Goal: Information Seeking & Learning: Learn about a topic

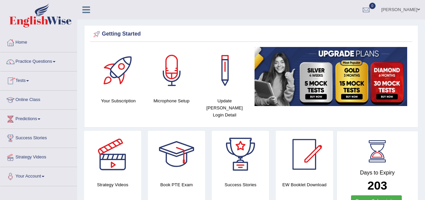
click at [24, 80] on link "Tests" at bounding box center [38, 80] width 77 height 17
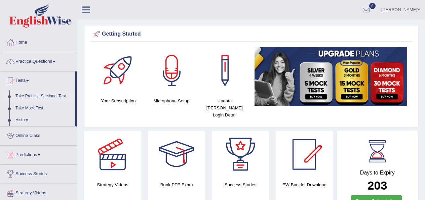
click at [34, 96] on link "Take Practice Sectional Test" at bounding box center [43, 96] width 63 height 12
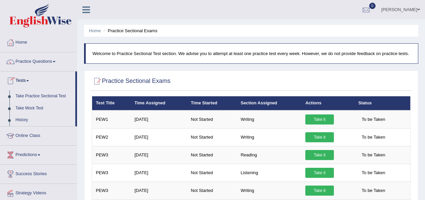
click at [29, 98] on link "Take Practice Sectional Test" at bounding box center [43, 96] width 63 height 12
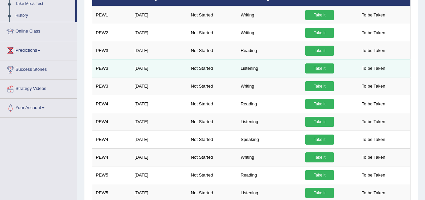
scroll to position [73, 0]
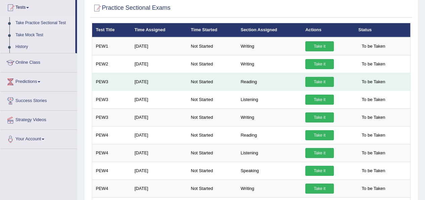
click at [311, 87] on link "Take it" at bounding box center [319, 82] width 29 height 10
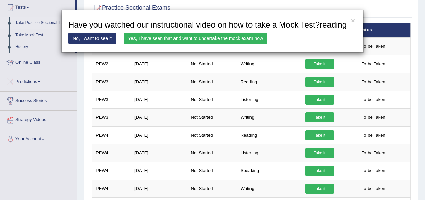
click at [191, 44] on link "Yes, I have seen that and want to undertake the mock exam now" at bounding box center [196, 38] width 144 height 11
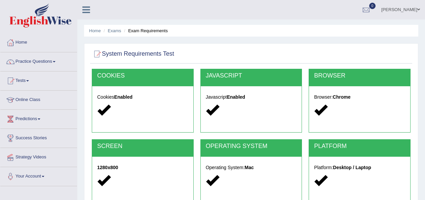
scroll to position [153, 0]
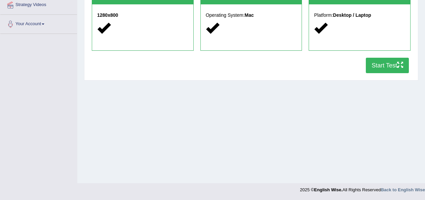
click at [380, 67] on button "Start Test" at bounding box center [387, 65] width 43 height 15
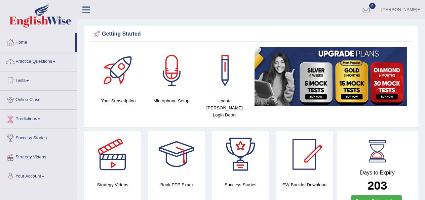
click at [39, 65] on link "Practice Questions" at bounding box center [38, 60] width 77 height 17
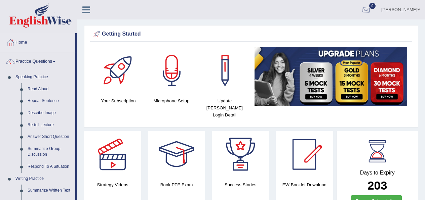
click at [371, 11] on div at bounding box center [366, 10] width 10 height 10
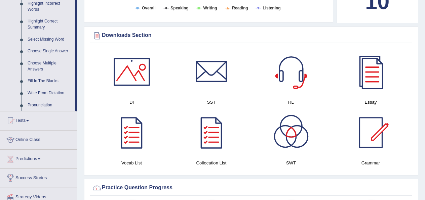
scroll to position [320, 0]
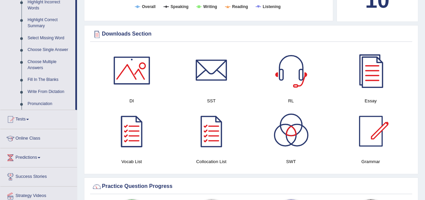
click at [296, 79] on div at bounding box center [291, 70] width 47 height 47
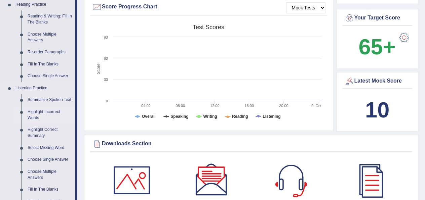
scroll to position [212, 0]
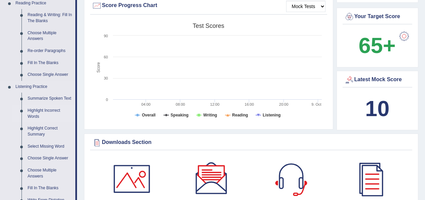
click at [43, 117] on link "Highlight Incorrect Words" at bounding box center [50, 114] width 51 height 18
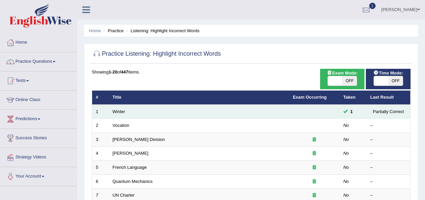
click at [146, 117] on td "Winter" at bounding box center [199, 112] width 180 height 14
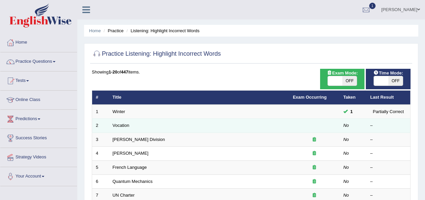
click at [138, 128] on td "Vocation" at bounding box center [199, 126] width 180 height 14
click at [123, 125] on link "Vocation" at bounding box center [121, 125] width 17 height 5
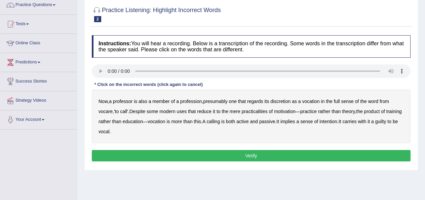
scroll to position [60, 0]
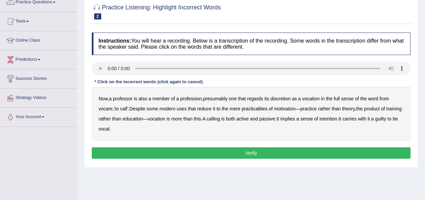
click at [288, 100] on b "discretion" at bounding box center [280, 98] width 20 height 5
click at [165, 120] on b "vocation" at bounding box center [156, 118] width 17 height 5
click at [219, 152] on button "Verify" at bounding box center [251, 153] width 319 height 11
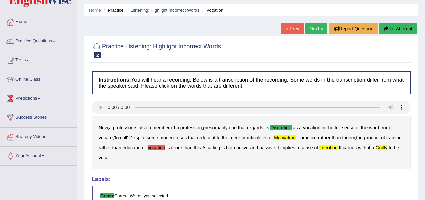
scroll to position [20, 0]
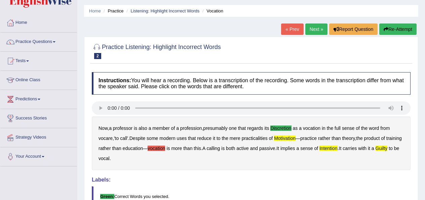
click at [311, 29] on link "Next »" at bounding box center [316, 29] width 22 height 11
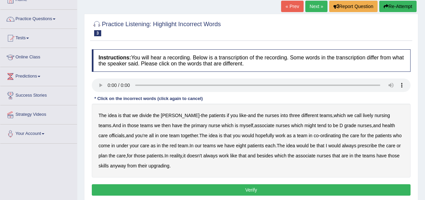
scroll to position [43, 0]
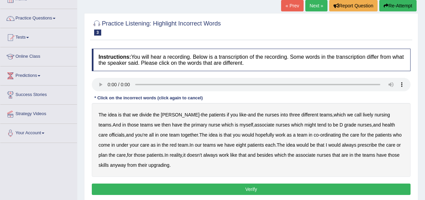
click at [217, 119] on div "The idea is that we divide the ward - the patients if you like - and the nurses…" at bounding box center [251, 140] width 319 height 74
click at [319, 115] on b "teams" at bounding box center [325, 114] width 13 height 5
click at [129, 102] on div "Instructions: You will hear a recording. Below is a transcription of the record…" at bounding box center [251, 122] width 322 height 155
click at [239, 115] on b "like" at bounding box center [242, 114] width 7 height 5
click at [124, 132] on b "officials" at bounding box center [116, 134] width 15 height 5
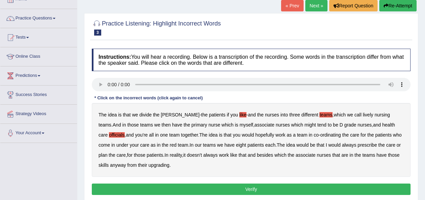
click at [255, 135] on b "hopefully" at bounding box center [264, 134] width 19 height 5
click at [358, 144] on b "prescribe" at bounding box center [368, 145] width 20 height 5
click at [117, 154] on b "care" at bounding box center [121, 155] width 9 height 5
click at [151, 188] on button "Verify" at bounding box center [251, 189] width 319 height 11
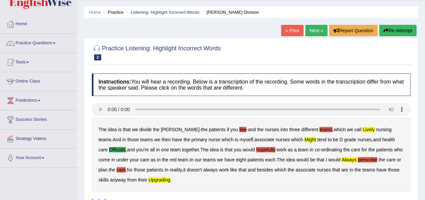
scroll to position [18, 0]
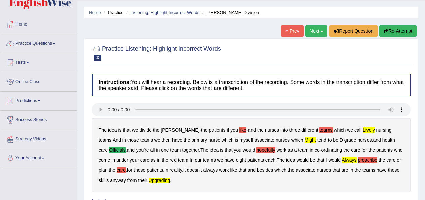
click at [307, 31] on link "Next »" at bounding box center [316, 30] width 22 height 11
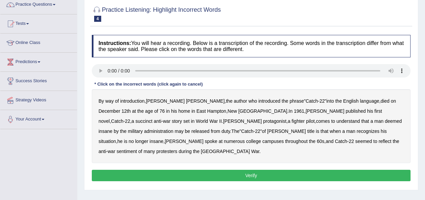
scroll to position [56, 0]
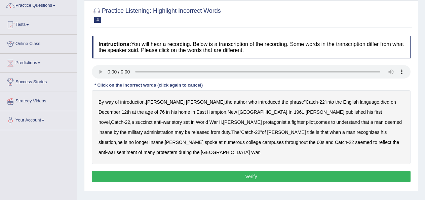
click at [153, 120] on b "succinct" at bounding box center [144, 122] width 17 height 5
click at [173, 130] on b "administration" at bounding box center [158, 132] width 29 height 5
click at [116, 140] on b "situation" at bounding box center [107, 142] width 17 height 5
click at [379, 144] on b "reflect" at bounding box center [385, 142] width 13 height 5
click at [251, 171] on button "Verify" at bounding box center [251, 176] width 319 height 11
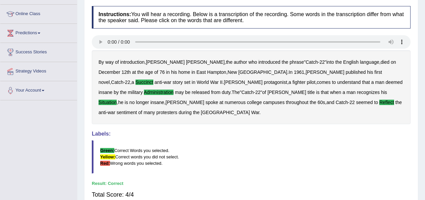
scroll to position [20, 0]
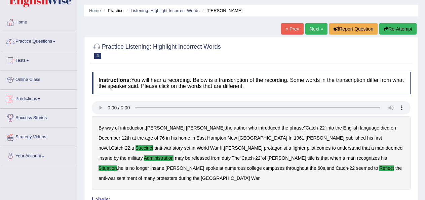
click at [313, 31] on link "Next »" at bounding box center [316, 28] width 22 height 11
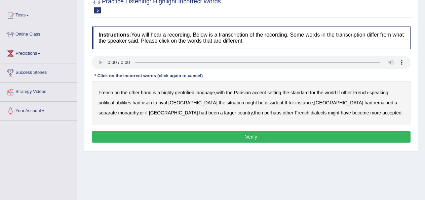
scroll to position [67, 0]
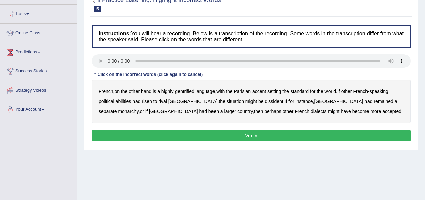
click at [191, 88] on div "French , on the other hand , is a highly gentrified language , with the Parisia…" at bounding box center [251, 102] width 319 height 44
click at [186, 89] on b "gentrified" at bounding box center [185, 91] width 20 height 5
click at [126, 100] on b "abilities" at bounding box center [124, 101] width 16 height 5
click at [153, 101] on div "French , on the other hand , is a highly gentrified language , with the Parisia…" at bounding box center [251, 102] width 319 height 44
click at [152, 101] on b "risen" at bounding box center [147, 101] width 10 height 5
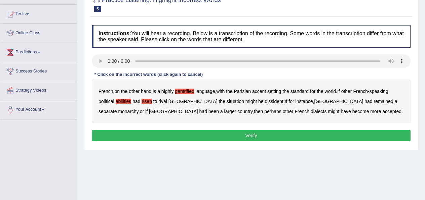
click at [138, 109] on b "monarchy" at bounding box center [128, 111] width 20 height 5
click at [236, 137] on button "Verify" at bounding box center [251, 135] width 319 height 11
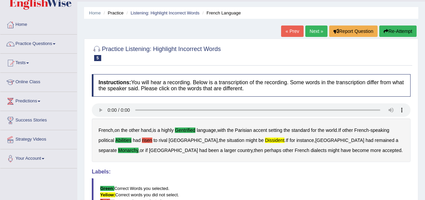
scroll to position [9, 0]
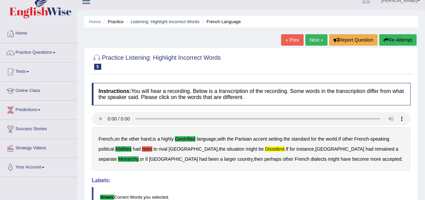
click at [313, 42] on link "Next »" at bounding box center [316, 39] width 22 height 11
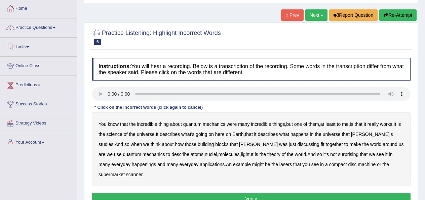
scroll to position [36, 0]
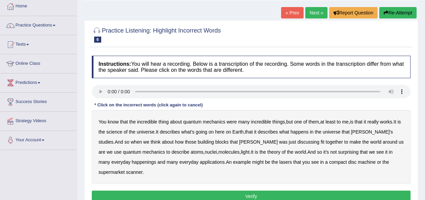
click at [194, 122] on b "quantum" at bounding box center [192, 121] width 18 height 5
click at [120, 133] on b "science" at bounding box center [114, 131] width 16 height 5
click at [198, 144] on b "building" at bounding box center [206, 142] width 16 height 5
click at [135, 162] on b "happenings" at bounding box center [144, 162] width 24 height 5
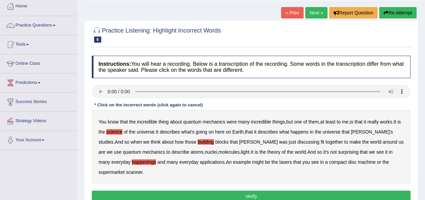
click at [170, 195] on button "Verify" at bounding box center [251, 196] width 319 height 11
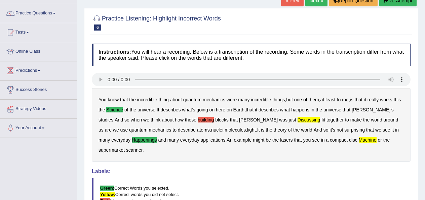
scroll to position [0, 0]
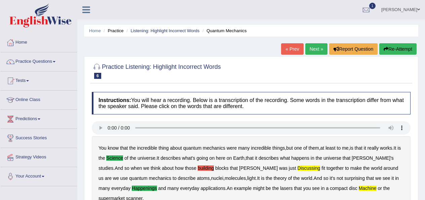
click at [310, 48] on link "Next »" at bounding box center [316, 48] width 22 height 11
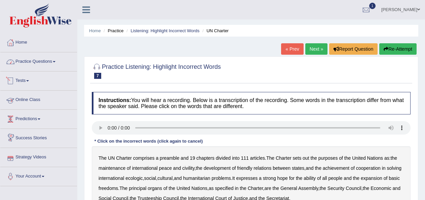
click at [37, 61] on link "Practice Questions" at bounding box center [38, 60] width 77 height 17
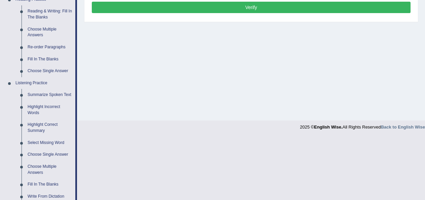
scroll to position [215, 0]
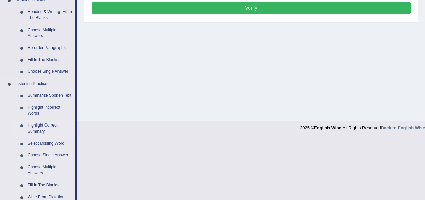
click at [42, 135] on link "Highlight Correct Summary" at bounding box center [50, 129] width 51 height 18
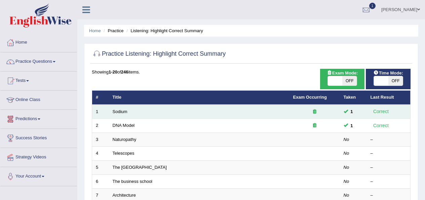
click at [205, 114] on td "Sodium" at bounding box center [199, 112] width 181 height 14
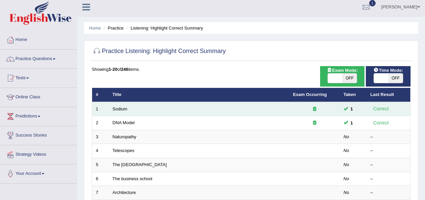
scroll to position [3, 0]
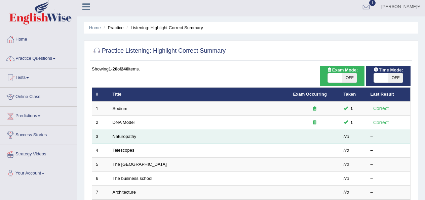
click at [163, 141] on td "Naturopathy" at bounding box center [199, 137] width 181 height 14
click at [163, 136] on td "Naturopathy" at bounding box center [199, 137] width 181 height 14
click at [122, 137] on link "Naturopathy" at bounding box center [125, 136] width 24 height 5
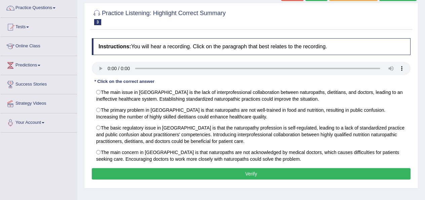
scroll to position [54, 0]
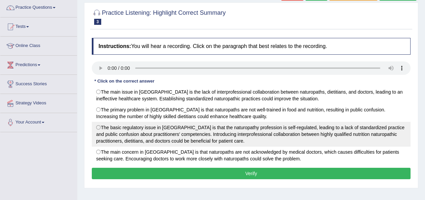
click at [115, 128] on label "The basic regulatory issue in Australia is that the naturopathy profession is s…" at bounding box center [251, 134] width 319 height 25
radio input "true"
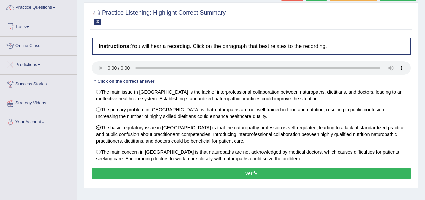
click at [223, 171] on button "Verify" at bounding box center [251, 173] width 319 height 11
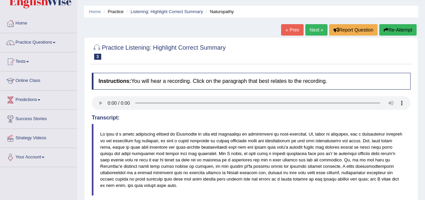
scroll to position [0, 0]
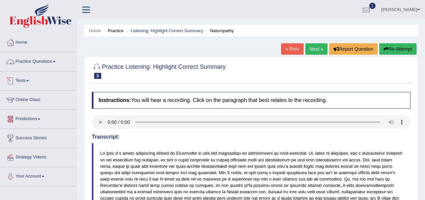
click at [40, 62] on link "Practice Questions" at bounding box center [38, 60] width 77 height 17
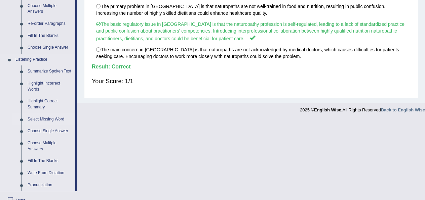
scroll to position [238, 0]
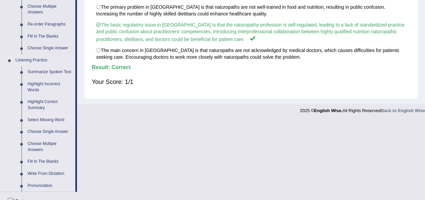
click at [44, 126] on link "Select Missing Word" at bounding box center [50, 120] width 51 height 12
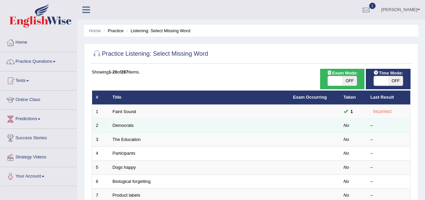
click at [184, 128] on td "Democrats" at bounding box center [199, 126] width 181 height 14
click at [131, 124] on link "Democrats" at bounding box center [123, 125] width 21 height 5
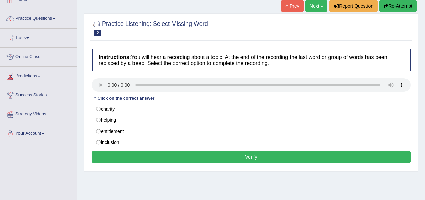
scroll to position [44, 0]
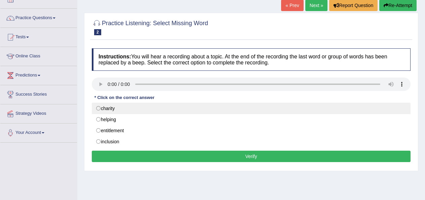
click at [105, 109] on label "charity" at bounding box center [251, 108] width 319 height 11
radio input "true"
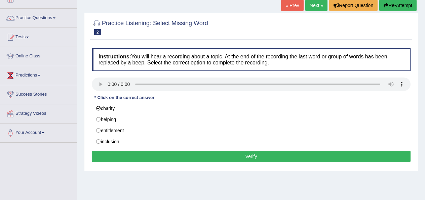
click at [124, 158] on button "Verify" at bounding box center [251, 156] width 319 height 11
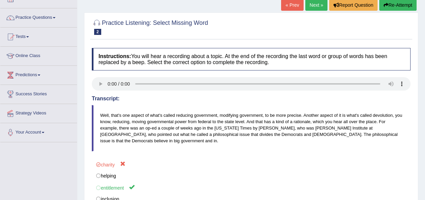
scroll to position [0, 0]
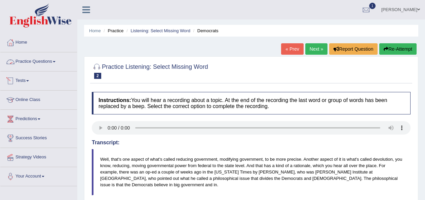
click at [34, 61] on link "Practice Questions" at bounding box center [38, 60] width 77 height 17
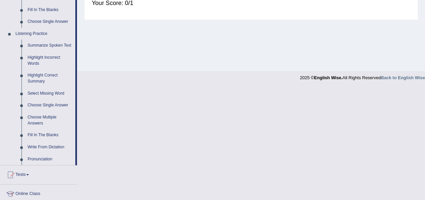
scroll to position [266, 0]
click at [38, 110] on link "Choose Single Answer" at bounding box center [50, 105] width 51 height 12
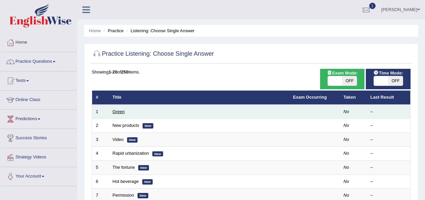
click at [118, 111] on link "Green" at bounding box center [119, 111] width 12 height 5
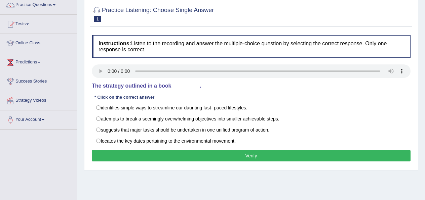
scroll to position [58, 0]
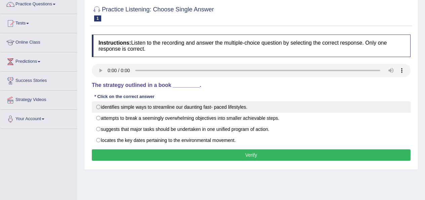
click at [133, 107] on label "identifies simple ways to streamline our daunting fast- paced lifestyles." at bounding box center [251, 107] width 319 height 11
radio input "true"
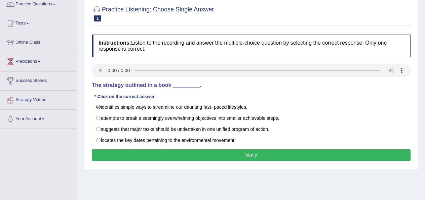
click at [148, 154] on button "Verify" at bounding box center [251, 155] width 319 height 11
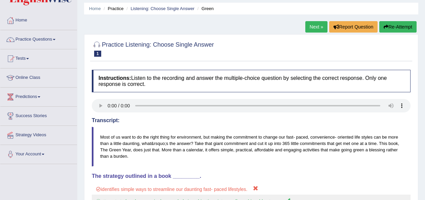
scroll to position [0, 0]
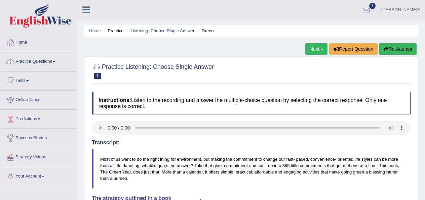
click at [312, 48] on link "Next »" at bounding box center [316, 48] width 22 height 11
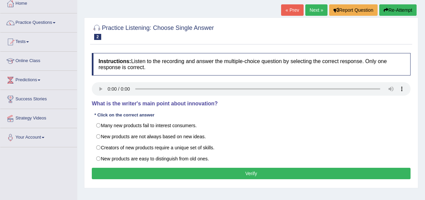
scroll to position [39, 0]
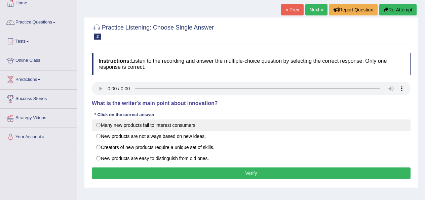
click at [136, 126] on label "Many new products fail to interest consumers." at bounding box center [251, 125] width 319 height 11
radio input "true"
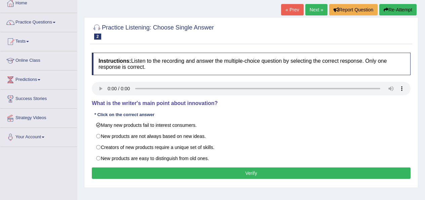
click at [163, 171] on button "Verify" at bounding box center [251, 173] width 319 height 11
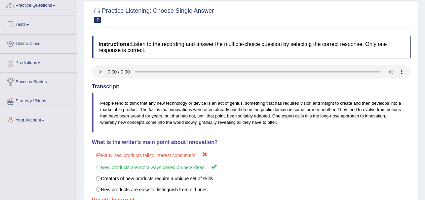
scroll to position [0, 0]
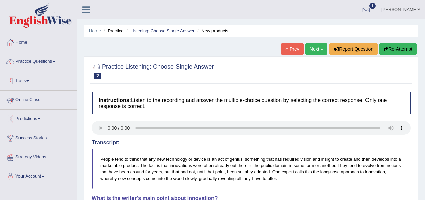
click at [21, 84] on link "Tests" at bounding box center [38, 80] width 77 height 17
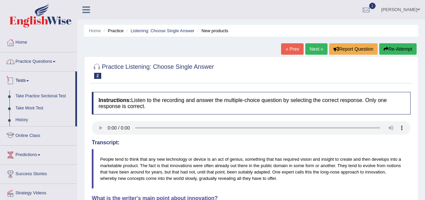
click at [34, 60] on link "Practice Questions" at bounding box center [38, 60] width 77 height 17
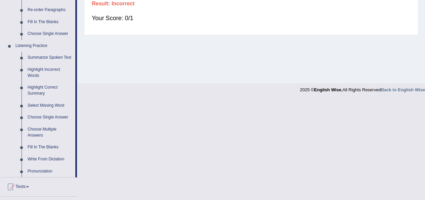
scroll to position [254, 0]
click at [39, 151] on link "Fill In The Blanks" at bounding box center [50, 147] width 51 height 12
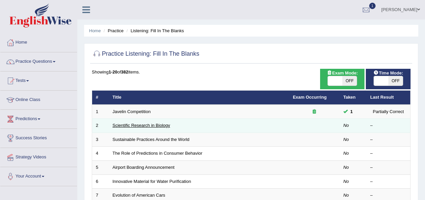
click at [126, 125] on link "Scientific Research in Biology" at bounding box center [142, 125] width 58 height 5
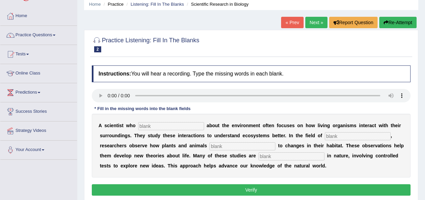
scroll to position [27, 0]
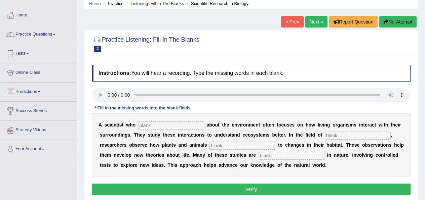
click at [147, 127] on input "text" at bounding box center [171, 126] width 66 height 8
type input "carers"
click at [328, 134] on input "text" at bounding box center [358, 136] width 66 height 8
type input "biology"
click at [219, 146] on input "text" at bounding box center [243, 146] width 66 height 8
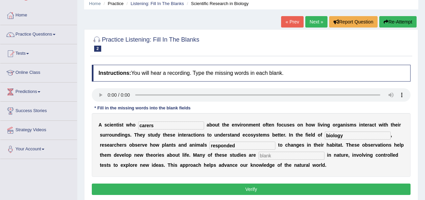
type input "responded"
click at [271, 156] on input "text" at bounding box center [292, 156] width 66 height 8
type input "experimental"
click at [263, 192] on button "Verify" at bounding box center [251, 189] width 319 height 11
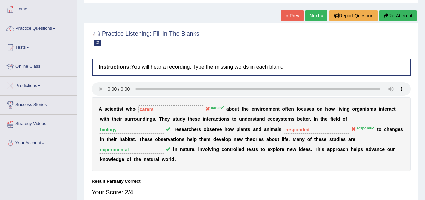
scroll to position [30, 0]
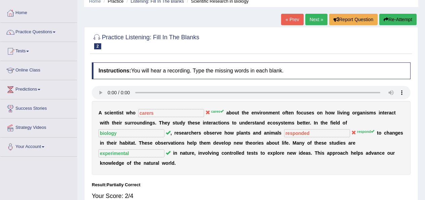
click at [310, 22] on link "Next »" at bounding box center [316, 19] width 22 height 11
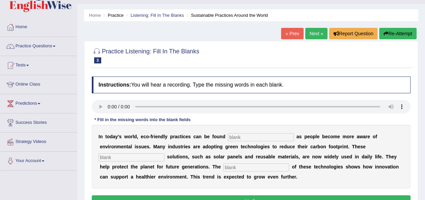
scroll to position [30, 0]
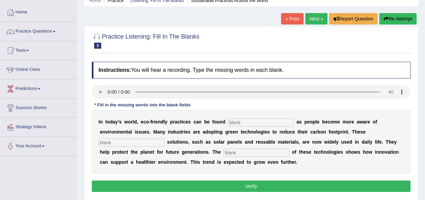
click at [241, 122] on input "text" at bounding box center [261, 123] width 66 height 8
type input "everywhere"
click at [164, 139] on input "text" at bounding box center [132, 143] width 66 height 8
type input "sustable"
click at [223, 151] on input "text" at bounding box center [256, 153] width 66 height 8
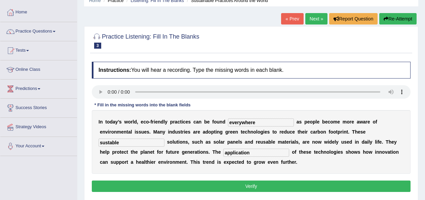
type input "application"
click at [194, 185] on button "Verify" at bounding box center [251, 186] width 319 height 11
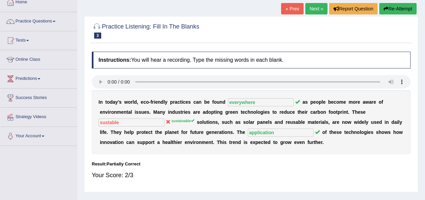
scroll to position [42, 0]
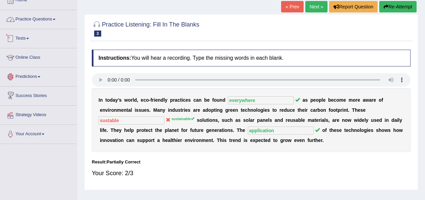
click at [33, 21] on link "Practice Questions" at bounding box center [38, 18] width 77 height 17
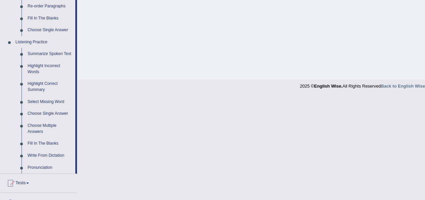
scroll to position [256, 0]
click at [40, 163] on link "Write From Dictation" at bounding box center [50, 157] width 51 height 12
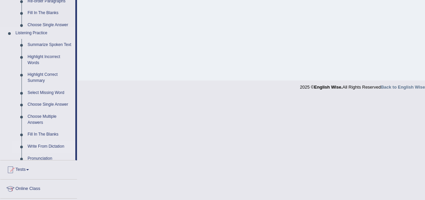
scroll to position [153, 0]
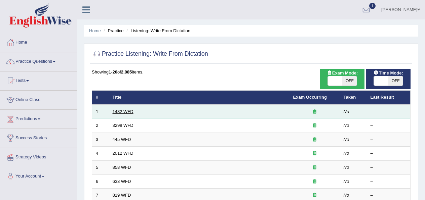
click at [128, 111] on link "1432 WFD" at bounding box center [123, 111] width 21 height 5
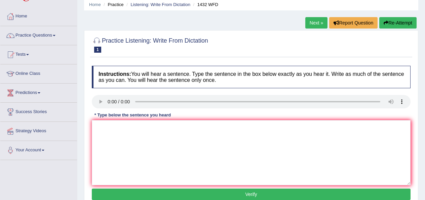
scroll to position [28, 0]
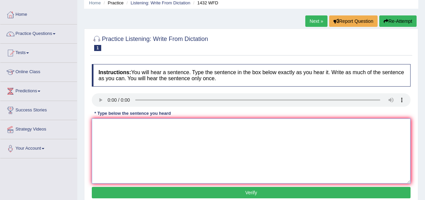
click at [128, 135] on textarea at bounding box center [251, 151] width 319 height 65
type textarea "m"
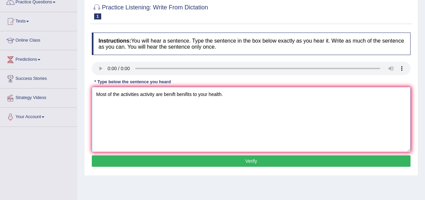
scroll to position [61, 0]
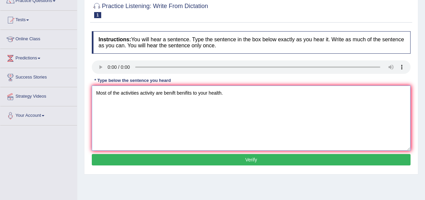
type textarea "Most of the activities activity are benift benifits to your health."
click at [130, 162] on button "Verify" at bounding box center [251, 159] width 319 height 11
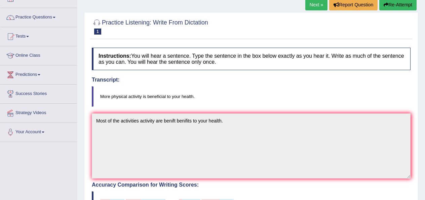
scroll to position [44, 0]
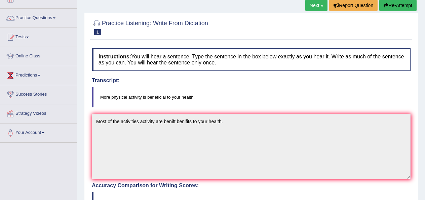
click at [312, 9] on link "Next »" at bounding box center [316, 5] width 22 height 11
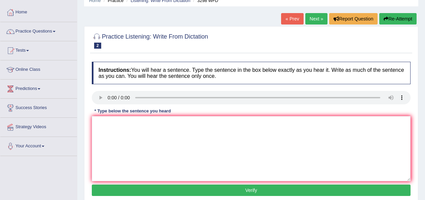
scroll to position [36, 0]
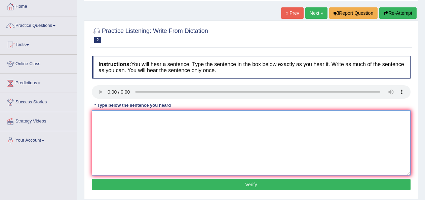
click at [117, 135] on textarea at bounding box center [251, 143] width 319 height 65
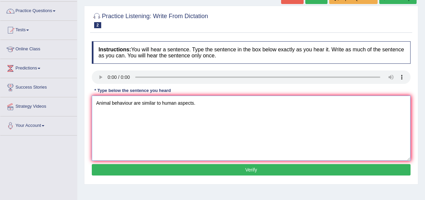
scroll to position [61, 0]
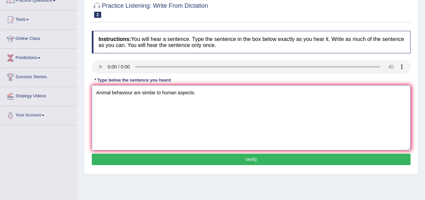
type textarea "Animal behaviour are similar to human aspects."
click at [105, 159] on button "Verify" at bounding box center [251, 159] width 319 height 11
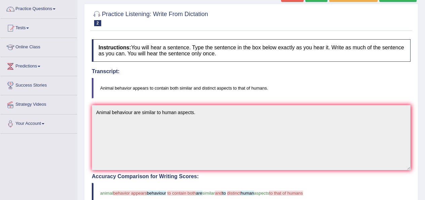
scroll to position [33, 0]
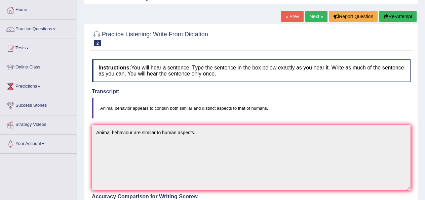
click at [312, 16] on link "Next »" at bounding box center [316, 16] width 22 height 11
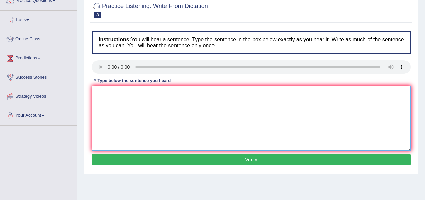
click at [117, 103] on textarea at bounding box center [251, 118] width 319 height 65
type textarea "The american plan need a land for landing."
click at [120, 160] on button "Verify" at bounding box center [251, 159] width 319 height 11
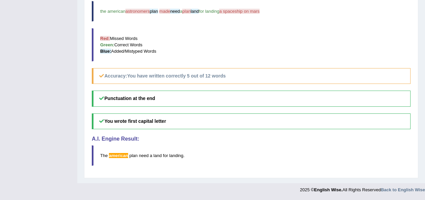
scroll to position [235, 0]
